Goal: Task Accomplishment & Management: Use online tool/utility

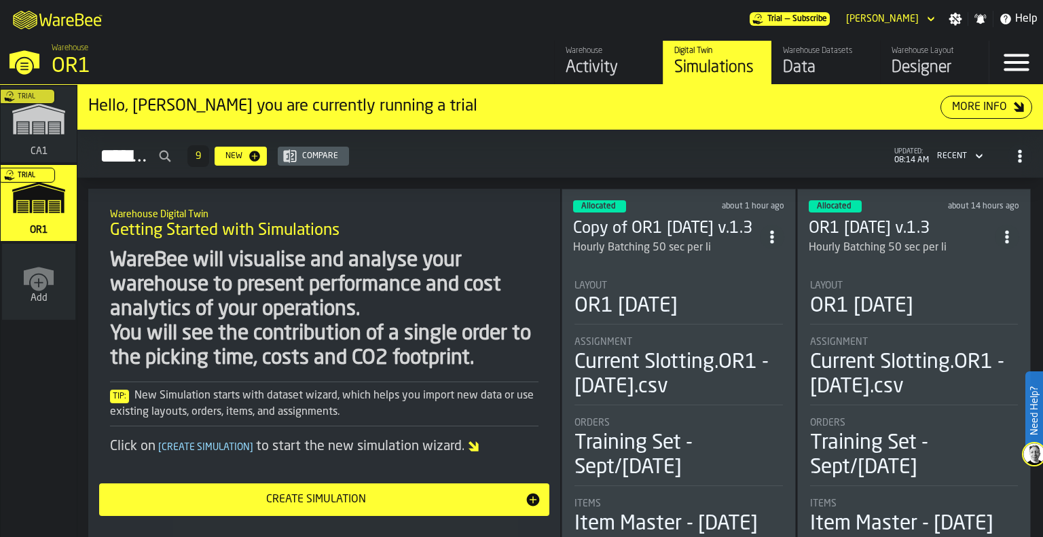
click at [27, 121] on div "Trial" at bounding box center [36, 128] width 76 height 79
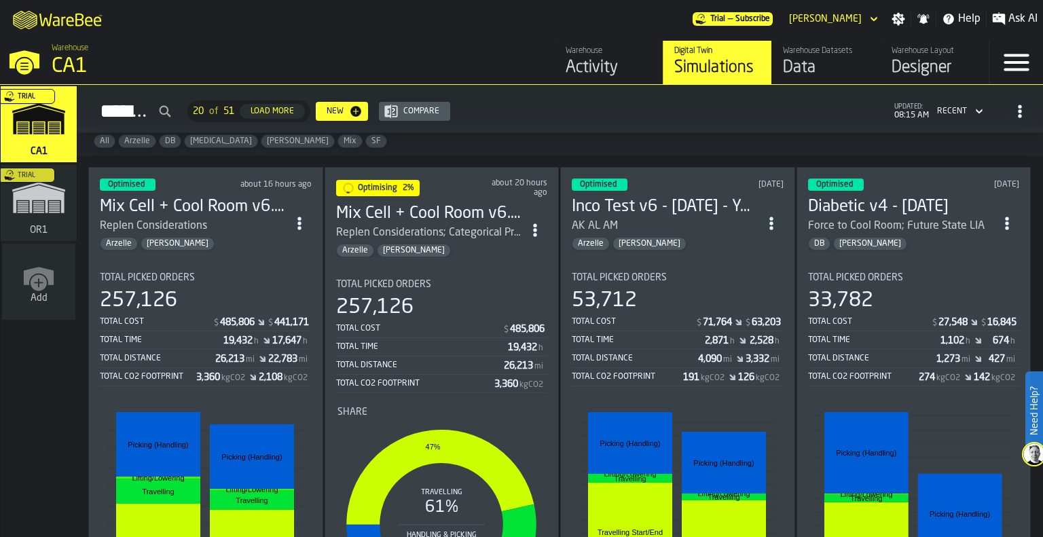
scroll to position [46, 0]
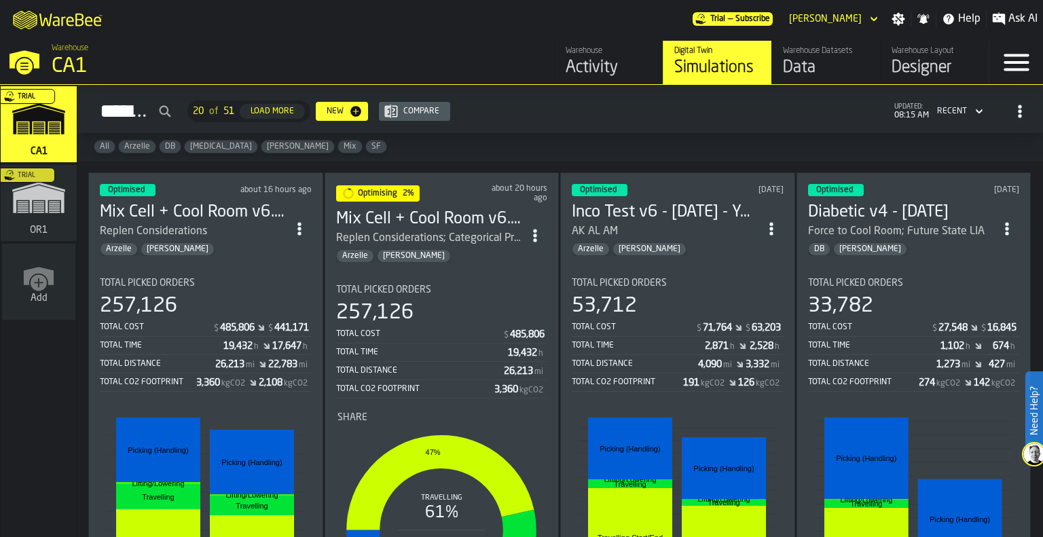
click at [476, 325] on div "Total Cost $ 485,806 Total Time 19,432 h Total Distance 26,213 mi Total CO2 Foo…" at bounding box center [442, 361] width 212 height 73
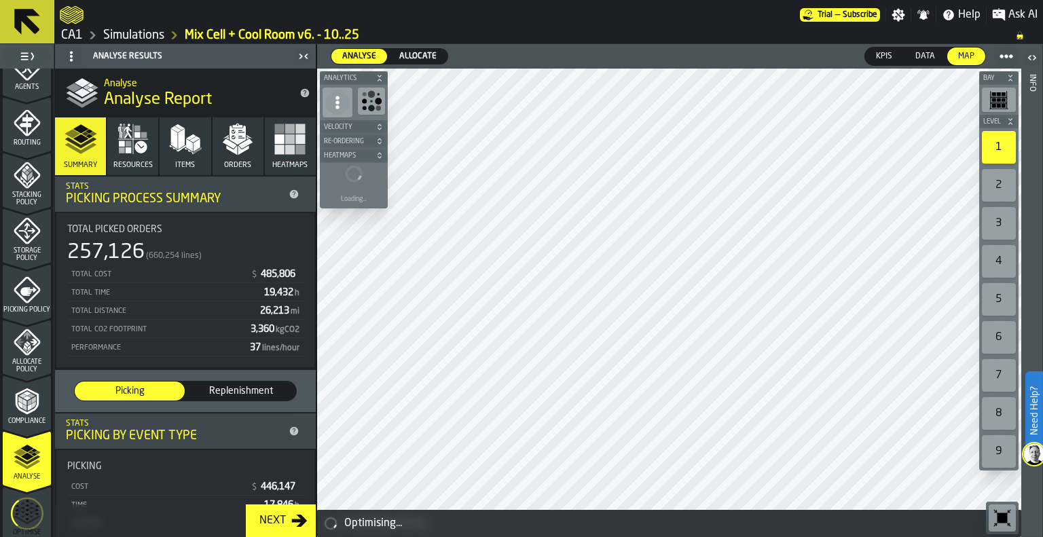
scroll to position [535, 0]
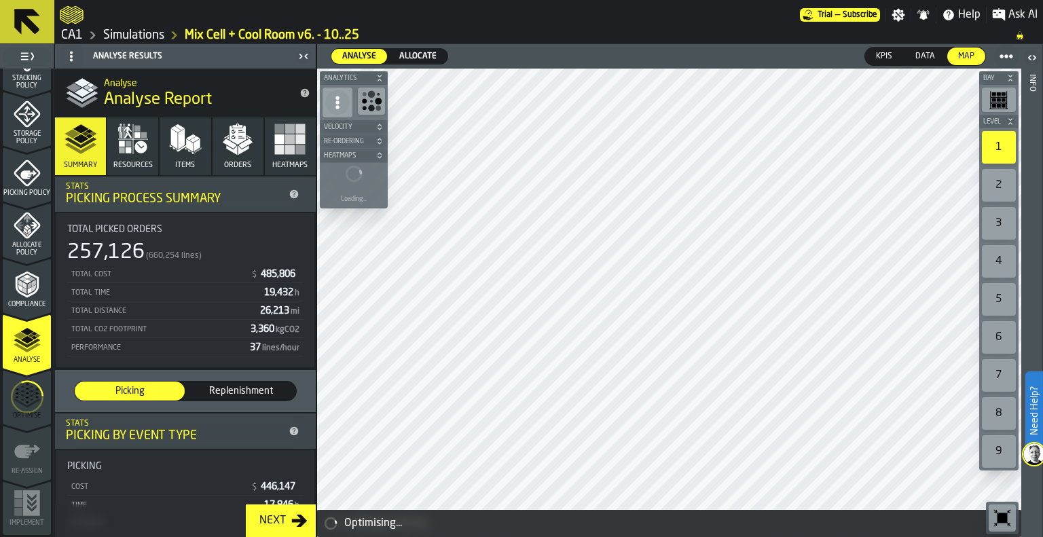
click at [22, 400] on icon "menu Optimise" at bounding box center [27, 397] width 33 height 54
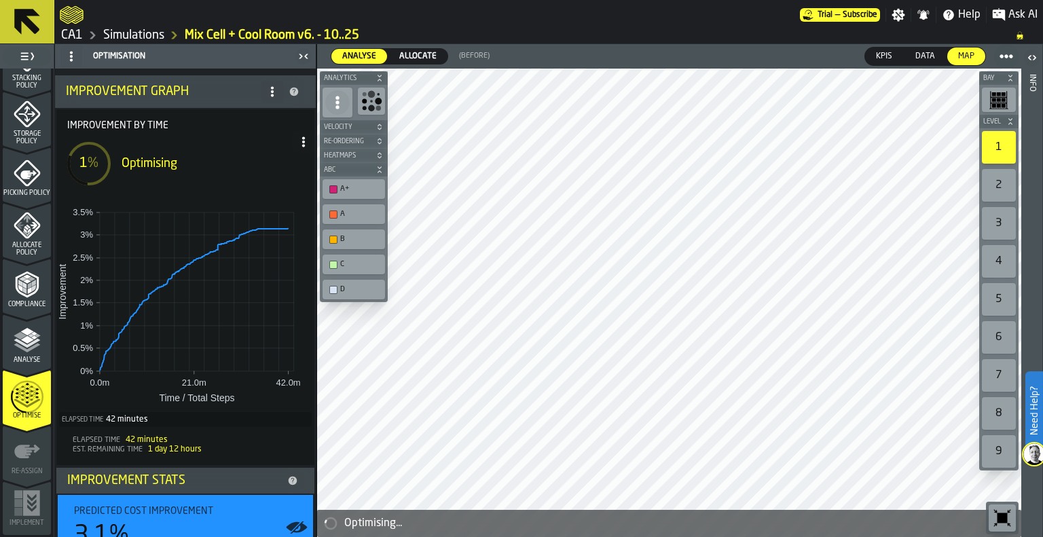
scroll to position [43, 0]
click at [109, 35] on link "Simulations" at bounding box center [133, 35] width 61 height 15
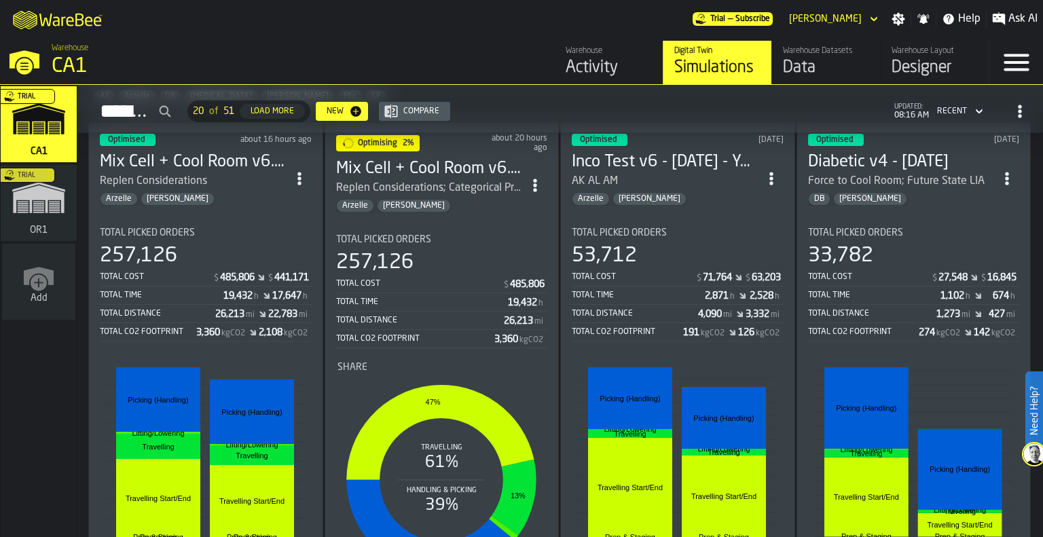
scroll to position [73, 0]
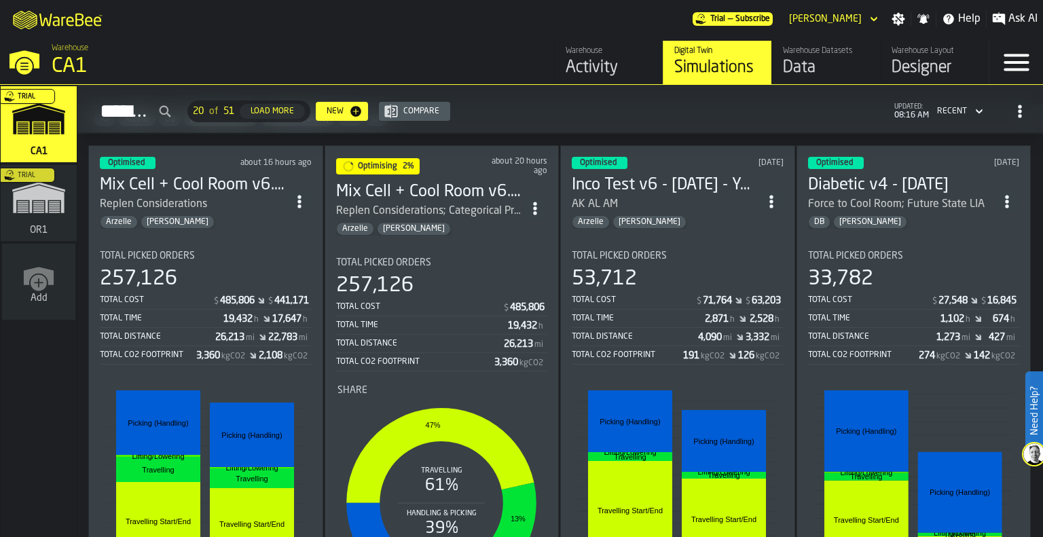
click at [694, 240] on section "Total Picked Orders 53,712 Total Cost $ 71,764 $ 63,203 Total Time 2,871 h 2,52…" at bounding box center [678, 442] width 212 height 405
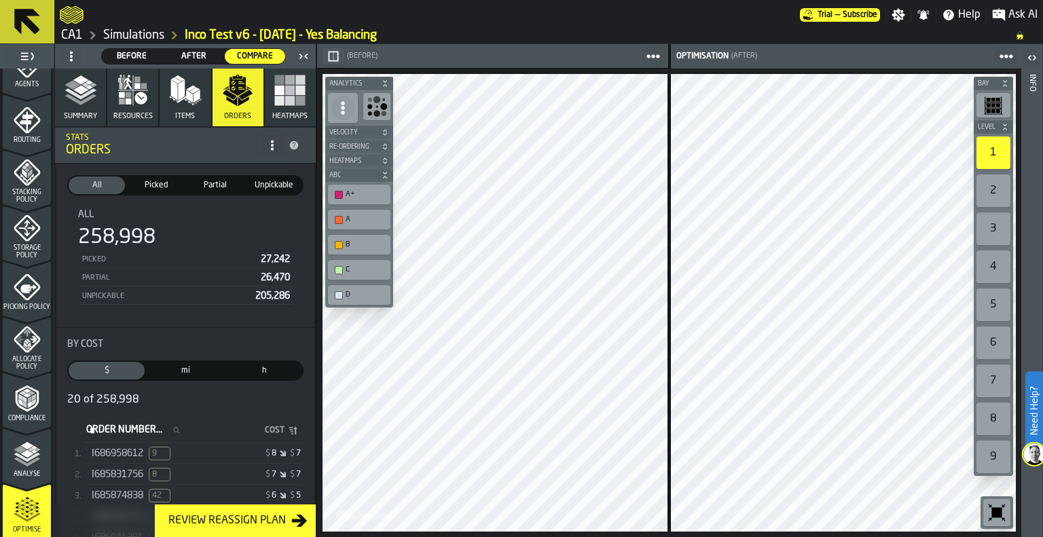
scroll to position [535, 0]
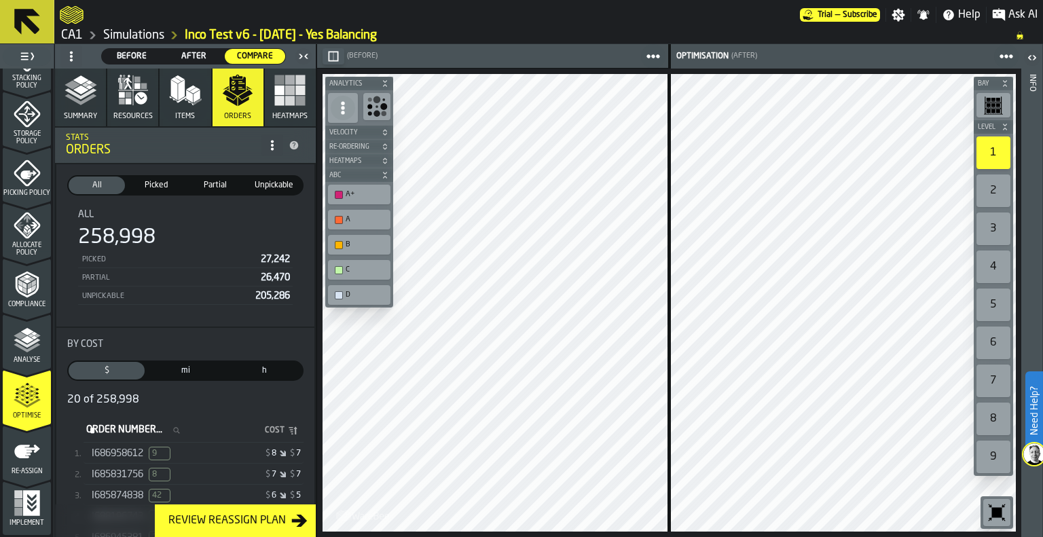
click at [29, 454] on icon "menu Re-assign" at bounding box center [27, 451] width 27 height 27
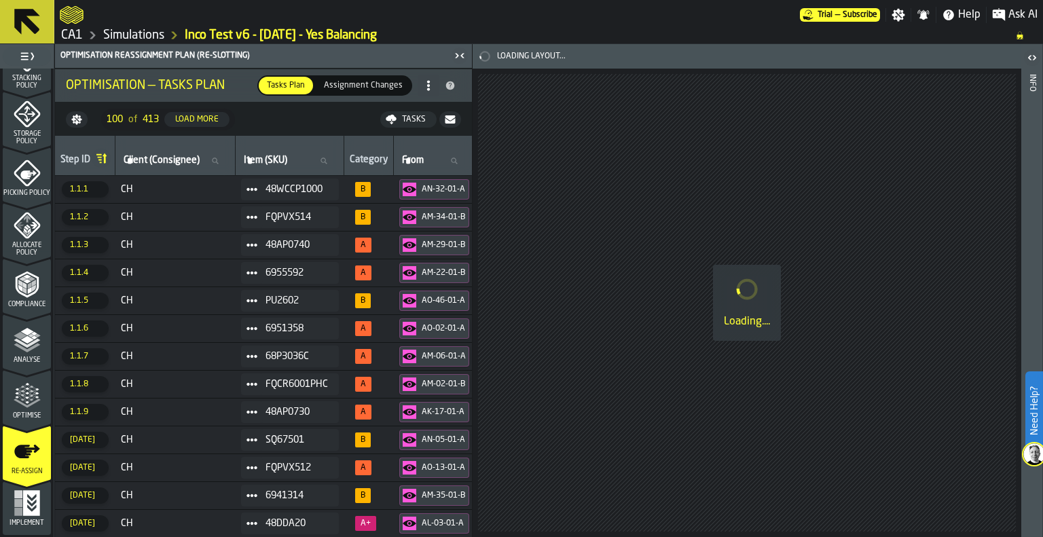
click at [19, 497] on icon "menu Re-assign" at bounding box center [27, 481] width 48 height 54
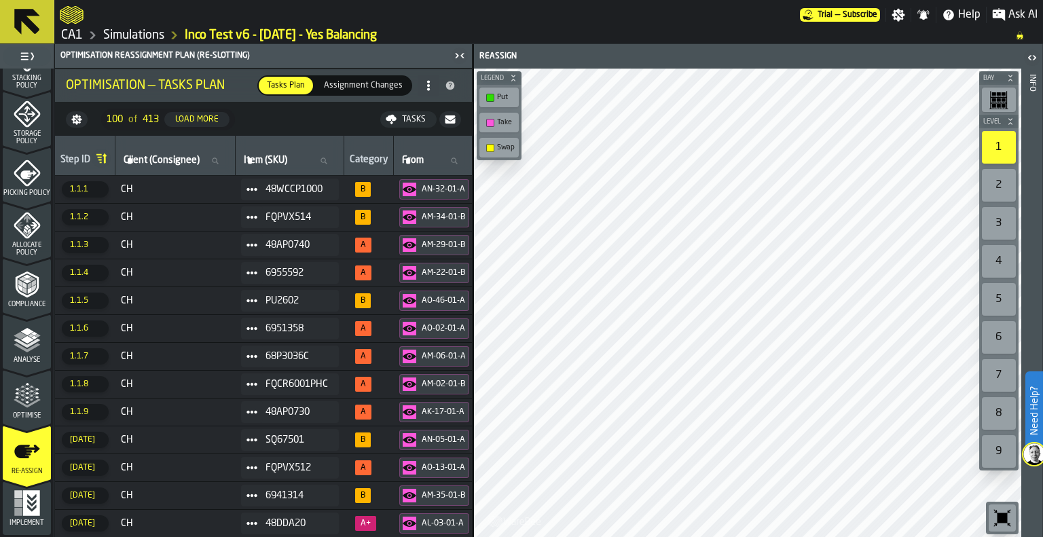
click at [19, 510] on rect "menu Implement" at bounding box center [18, 512] width 8 height 8
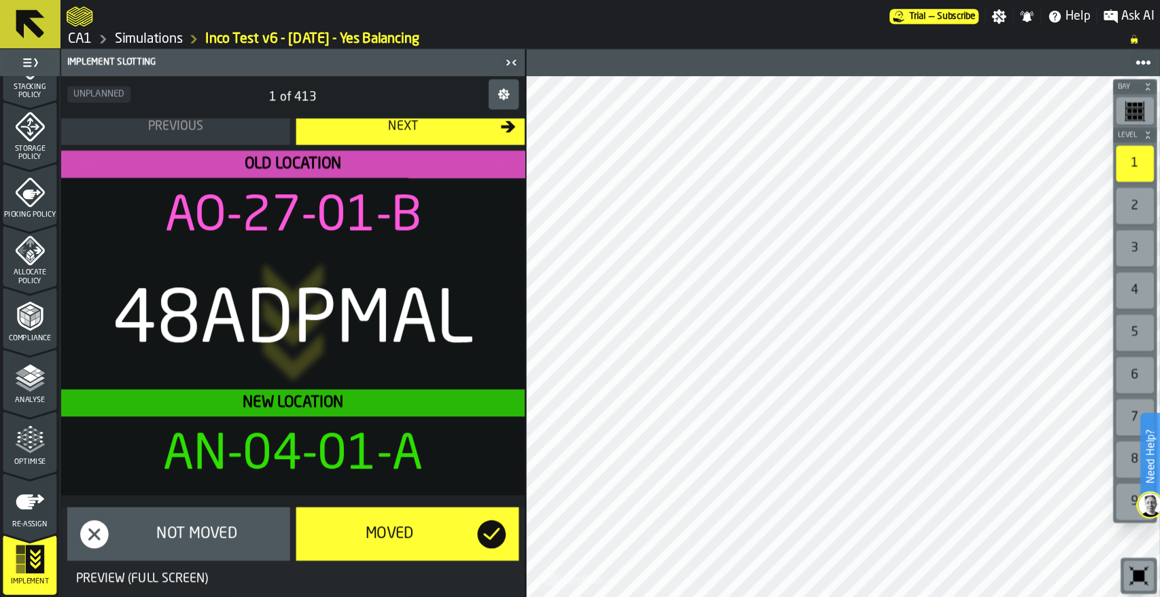
scroll to position [0, 0]
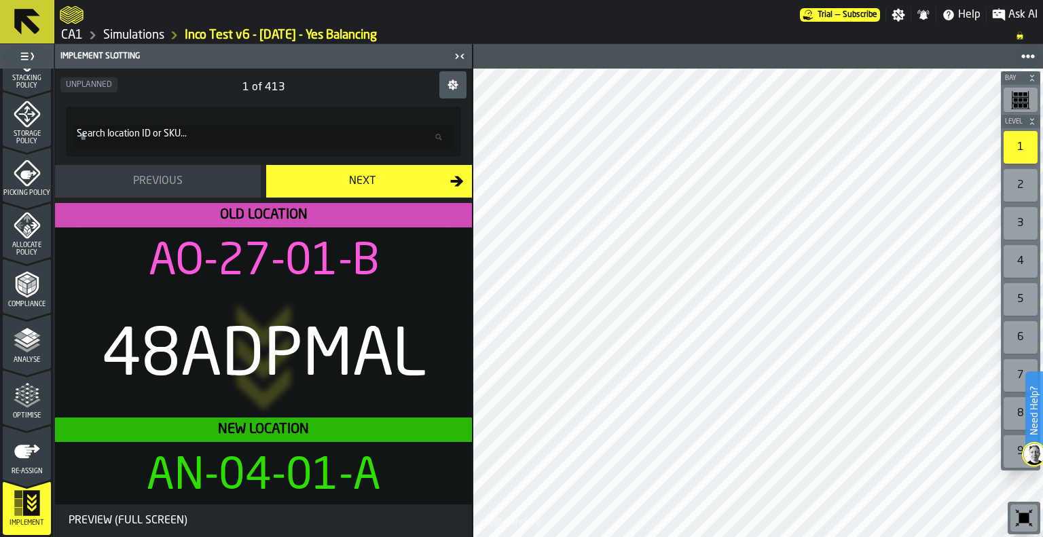
click at [32, 395] on icon "menu Optimise" at bounding box center [27, 395] width 27 height 27
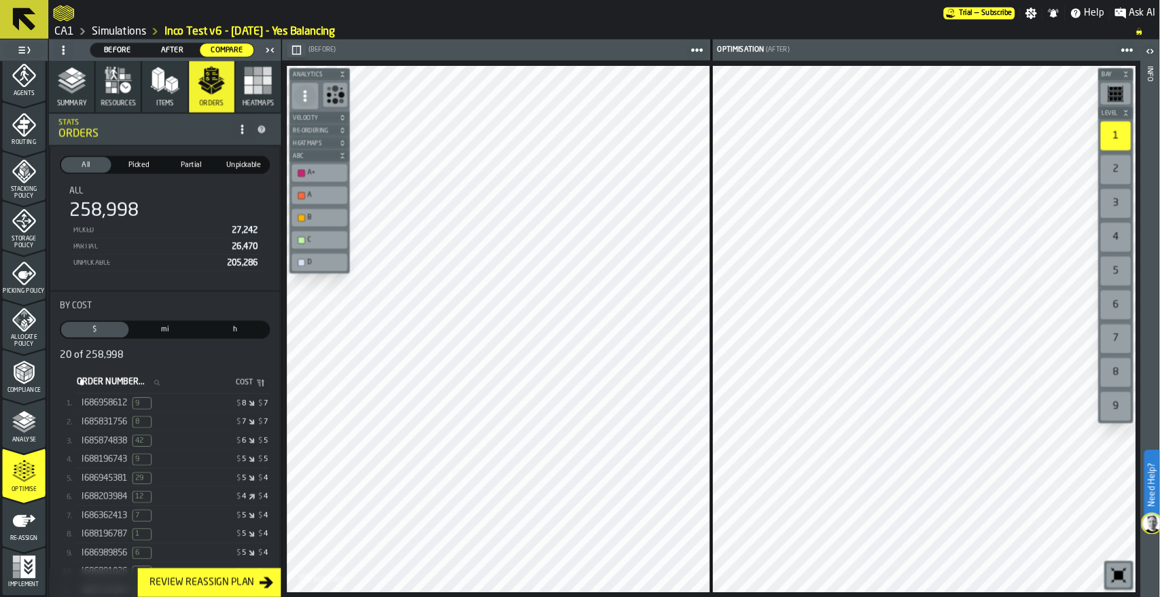
scroll to position [401, 0]
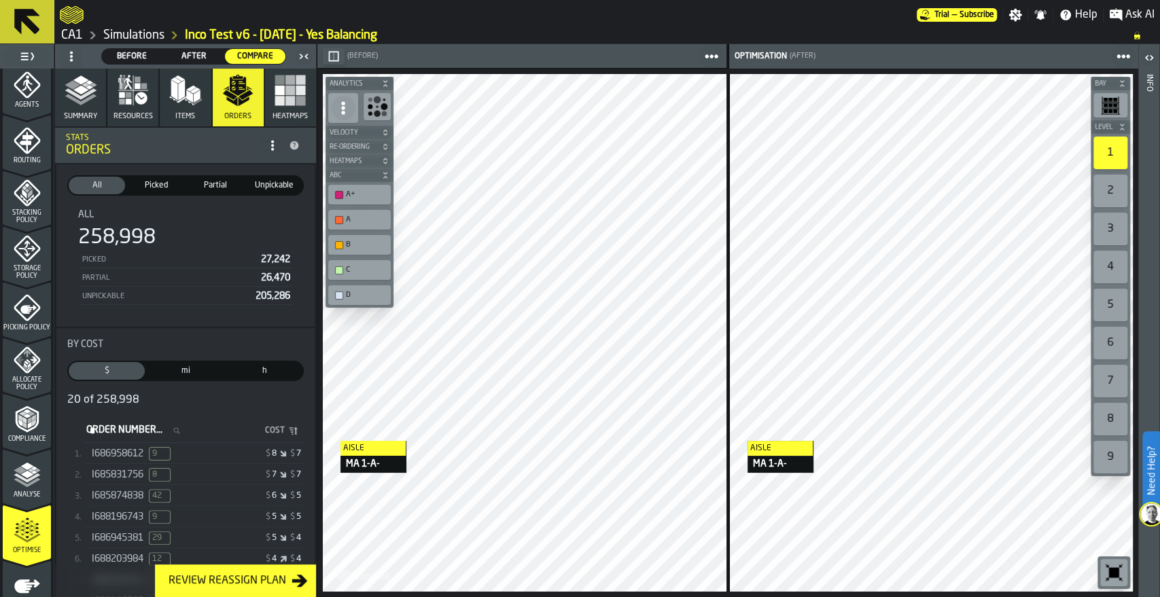
click at [124, 452] on span "I686958612" at bounding box center [118, 453] width 52 height 11
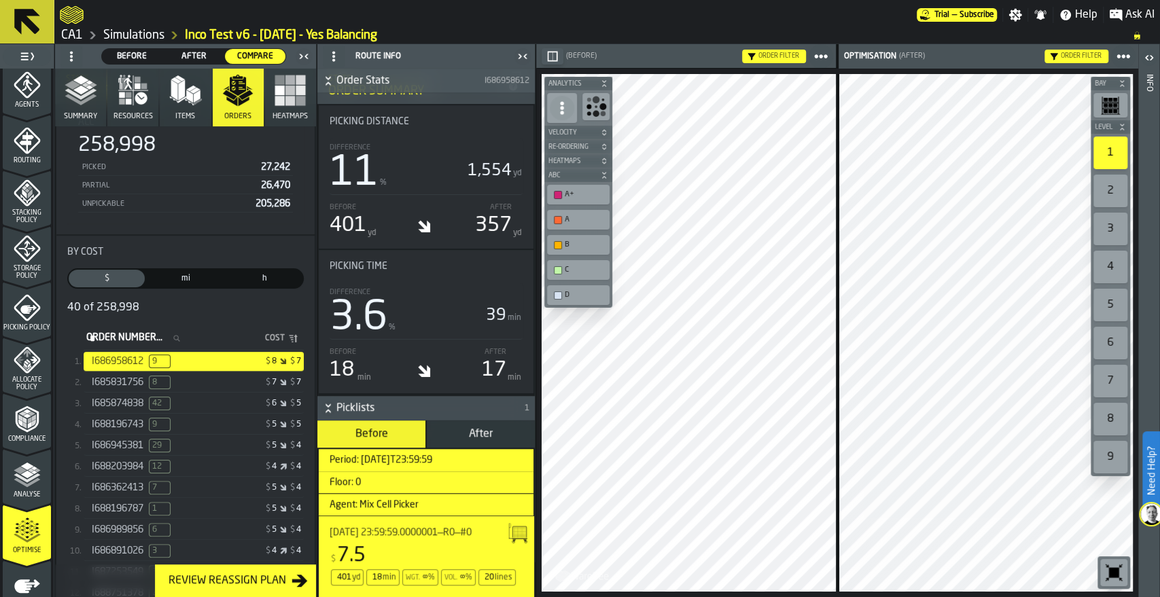
scroll to position [0, 0]
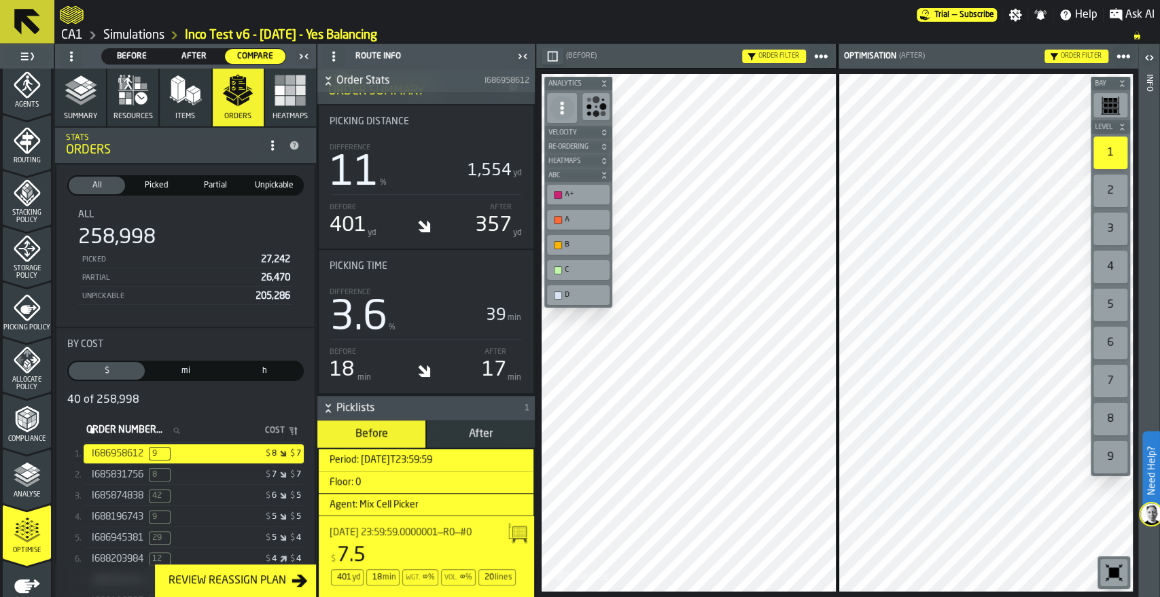
click at [86, 95] on polyline "button" at bounding box center [81, 93] width 32 height 11
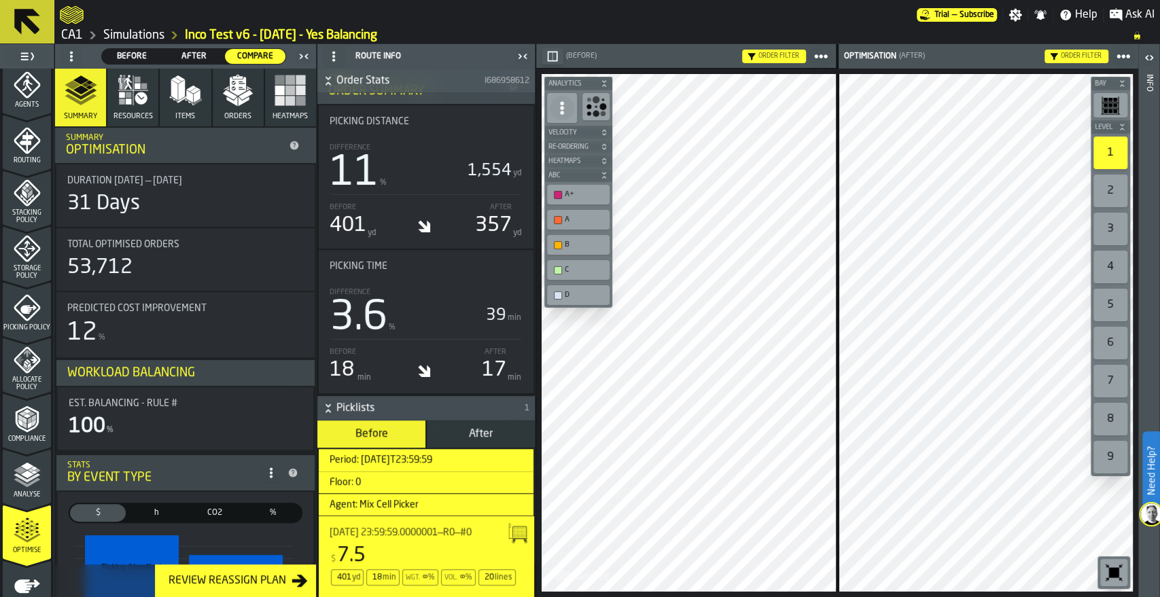
click at [226, 101] on icon "button" at bounding box center [237, 90] width 33 height 33
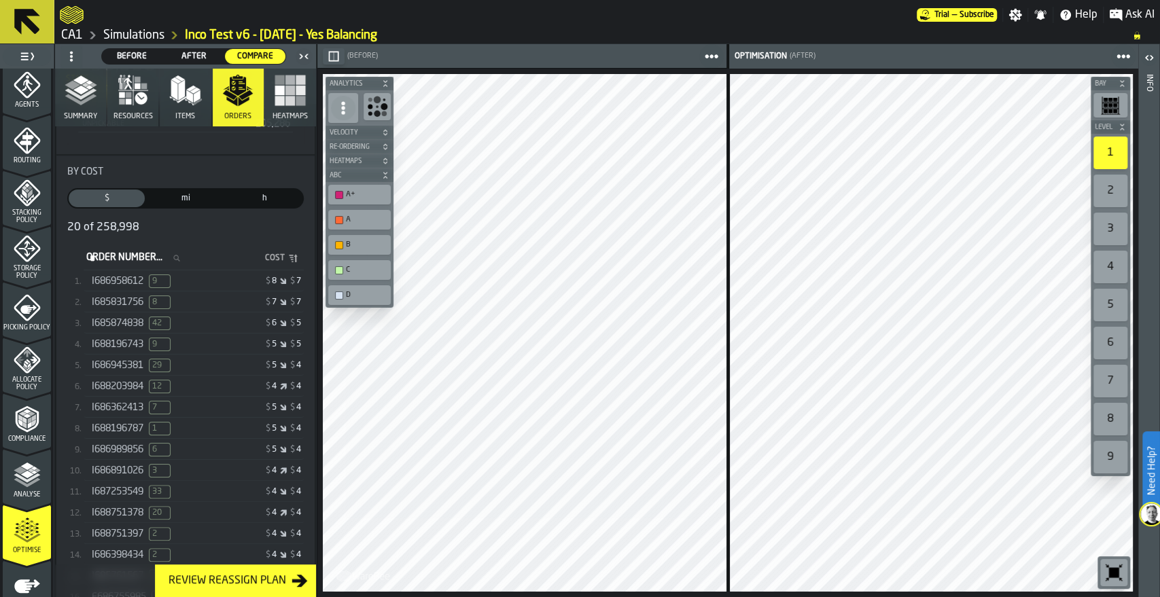
scroll to position [175, 0]
click at [132, 381] on span "I688203984" at bounding box center [118, 383] width 52 height 11
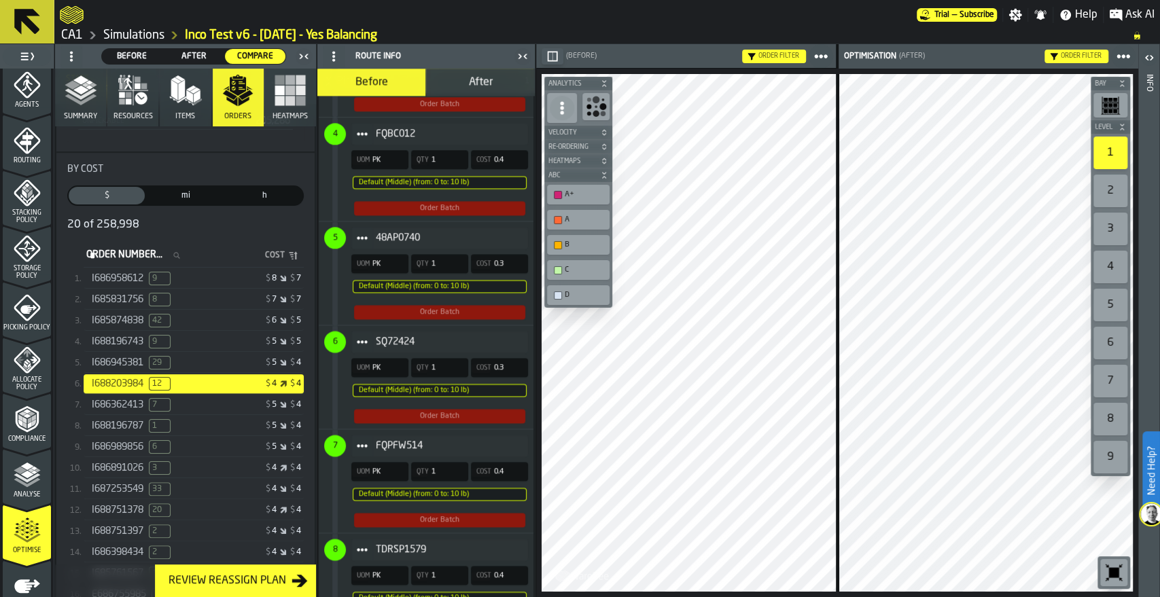
scroll to position [1625, 0]
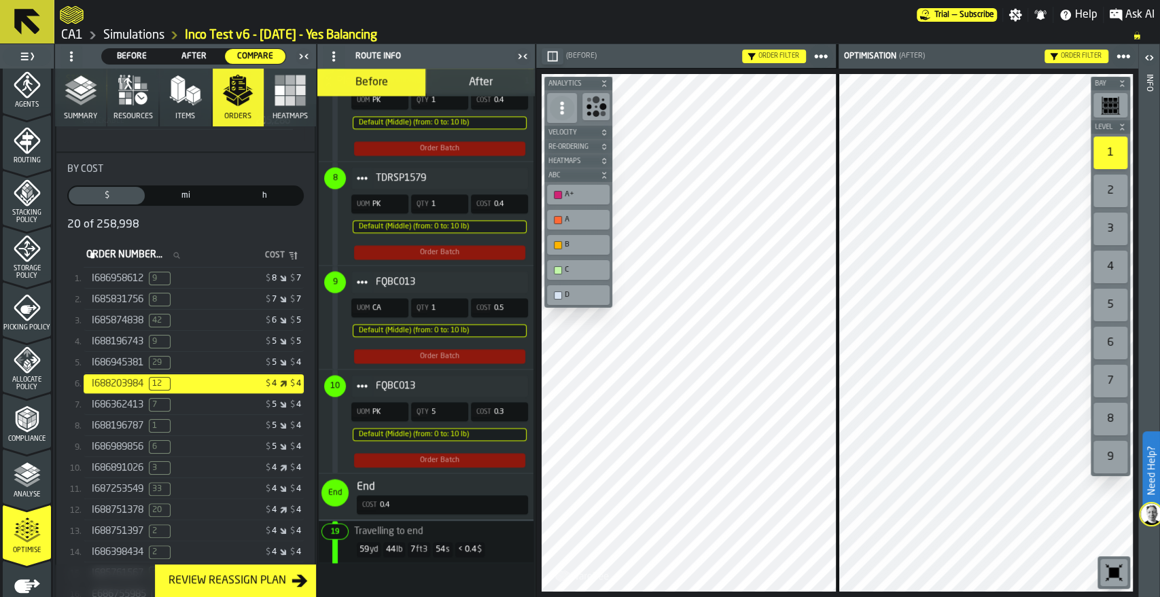
click at [190, 404] on div "I686362413 7" at bounding box center [144, 405] width 105 height 14
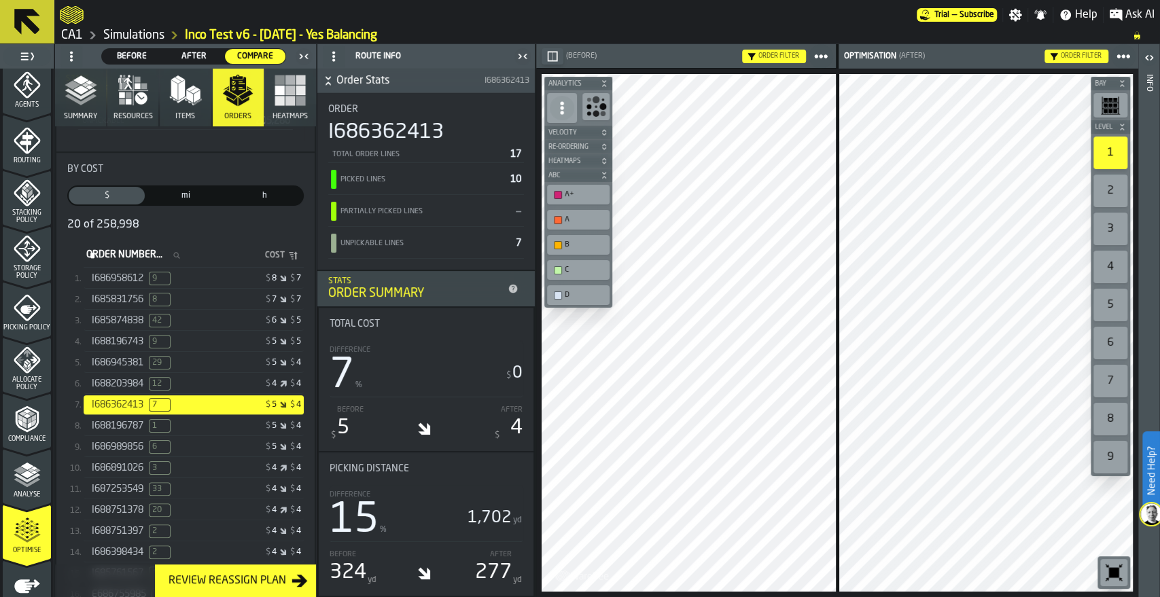
click at [213, 427] on div "$ 5 $ 4" at bounding box center [248, 426] width 105 height 10
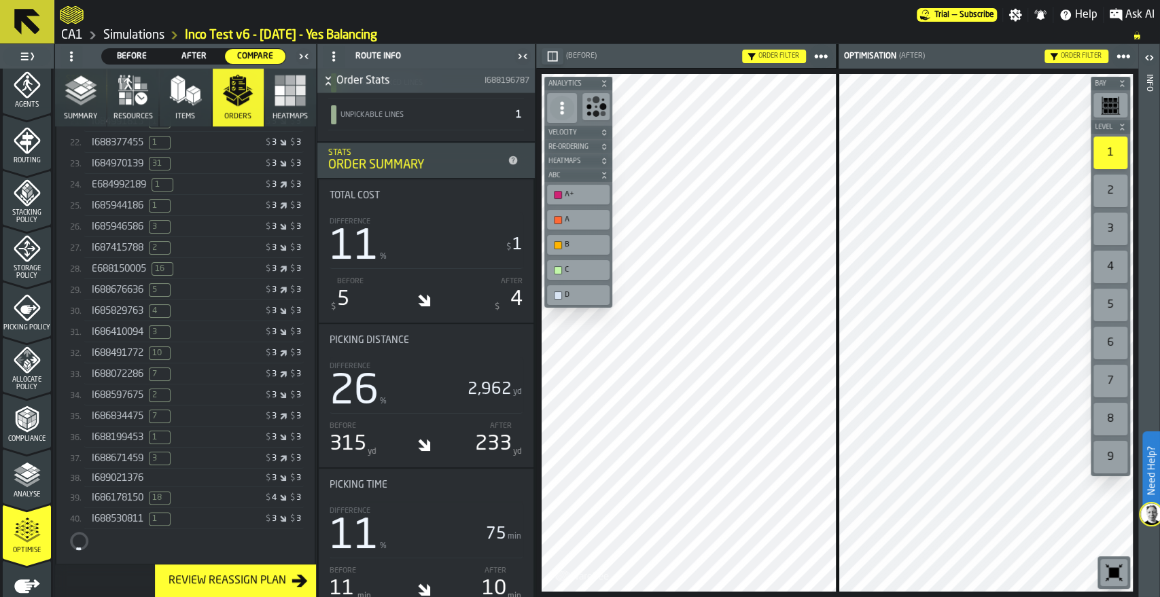
scroll to position [0, 0]
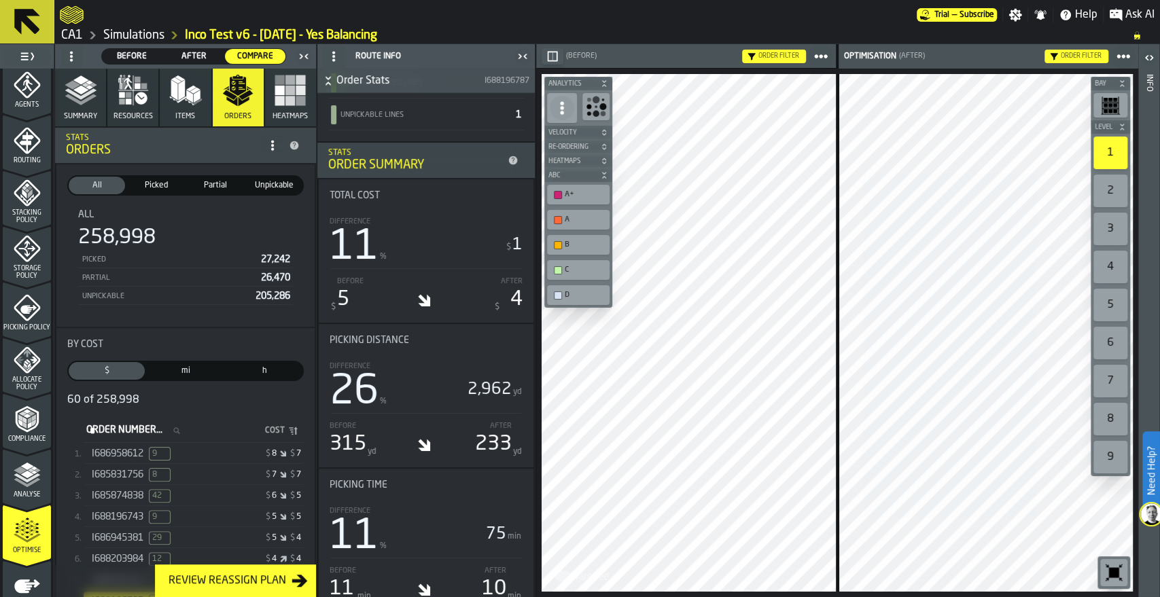
click at [109, 35] on link "Simulations" at bounding box center [133, 35] width 61 height 15
